Goal: Information Seeking & Learning: Learn about a topic

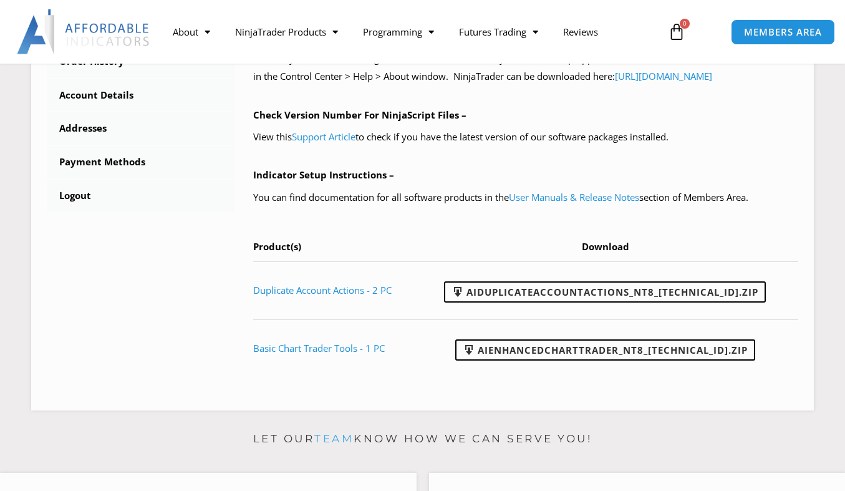
scroll to position [504, 0]
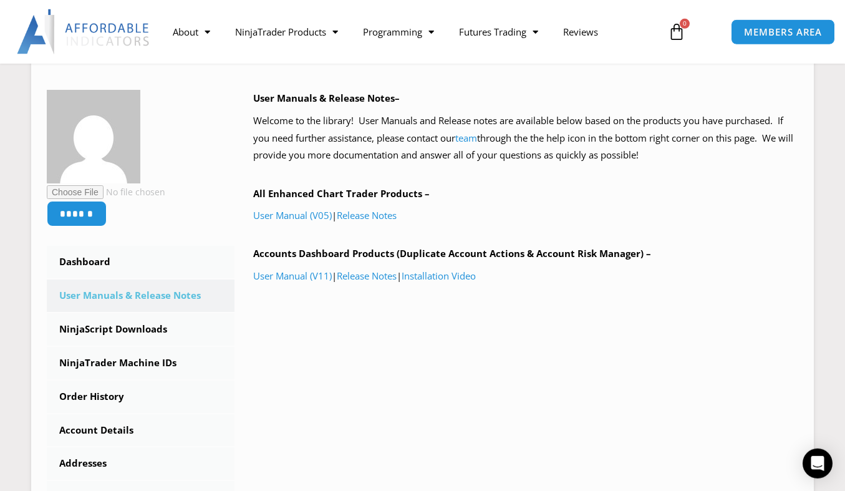
scroll to position [170, 0]
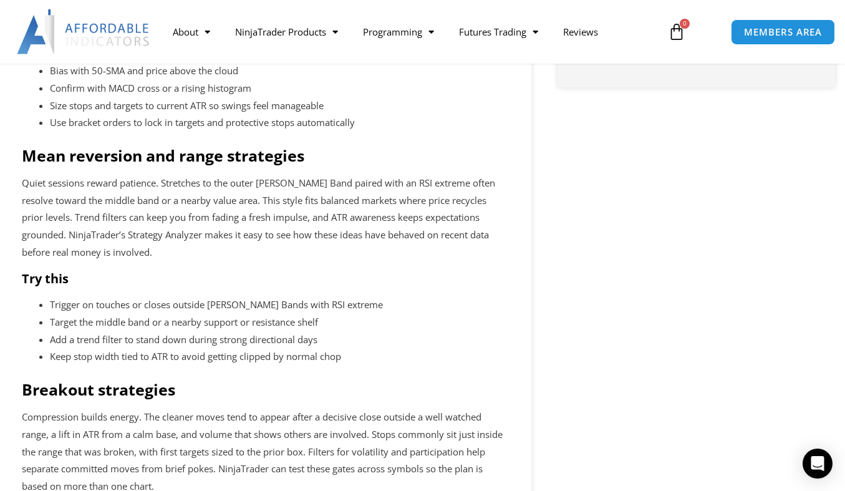
scroll to position [830, 0]
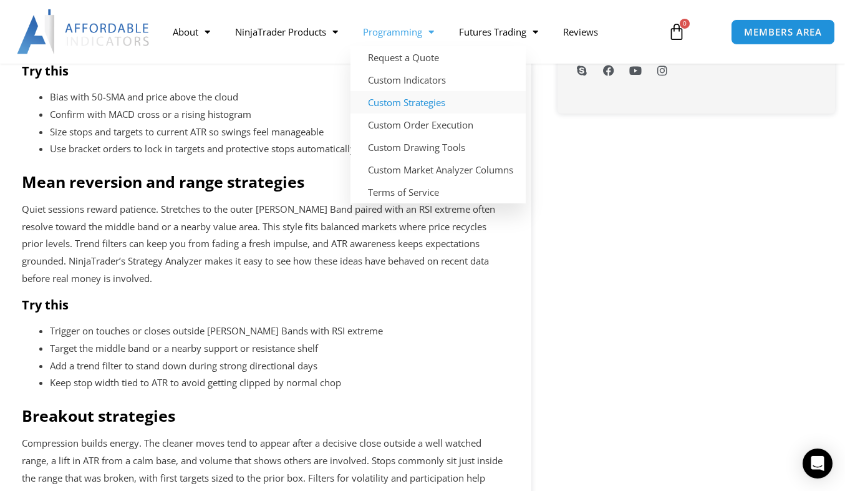
click at [413, 100] on link "Custom Strategies" at bounding box center [437, 102] width 175 height 22
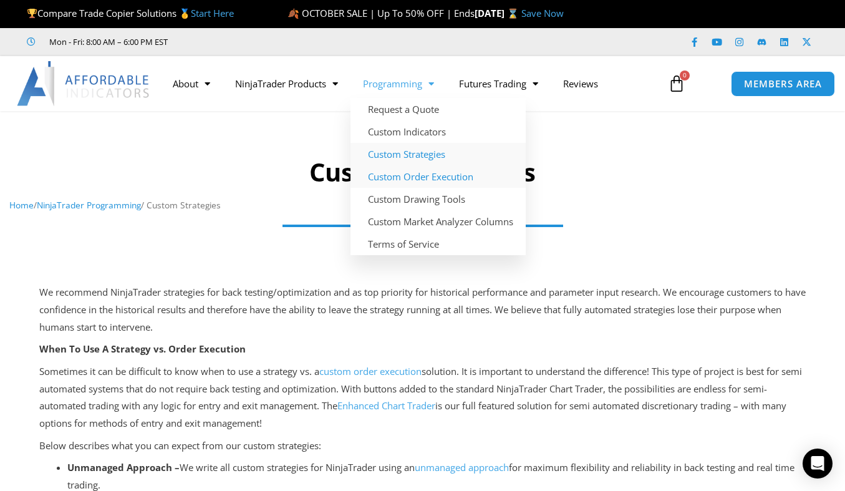
click at [437, 177] on link "Custom Order Execution" at bounding box center [437, 176] width 175 height 22
